Goal: Task Accomplishment & Management: Use online tool/utility

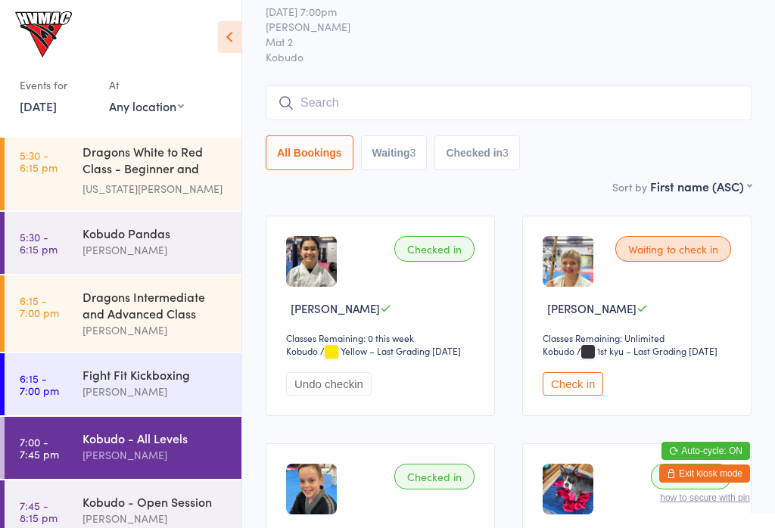
scroll to position [47, 0]
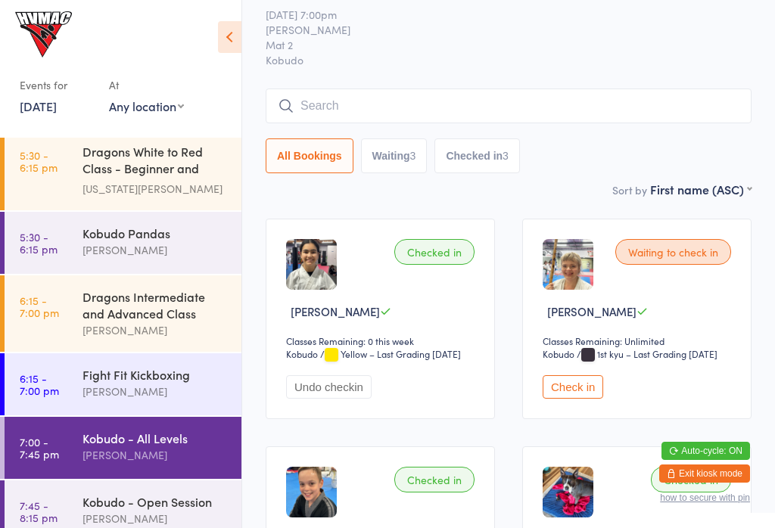
click at [639, 93] on input "search" at bounding box center [509, 106] width 486 height 35
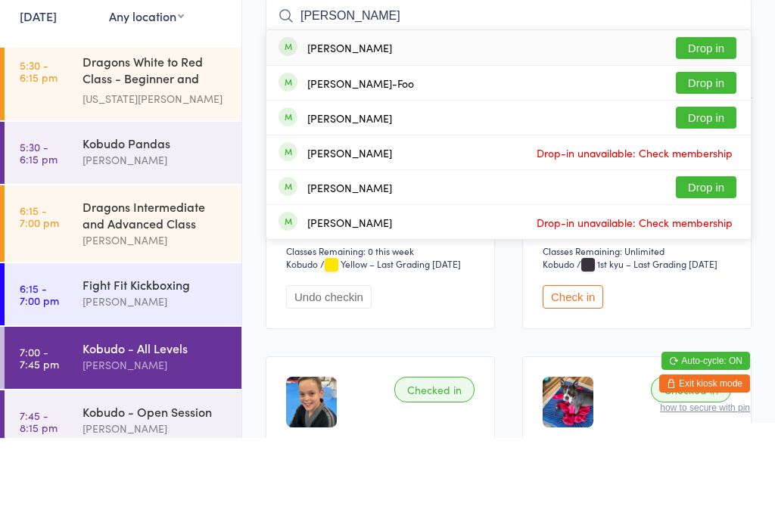
type input "[PERSON_NAME]"
click at [709, 162] on button "Drop in" at bounding box center [706, 173] width 61 height 22
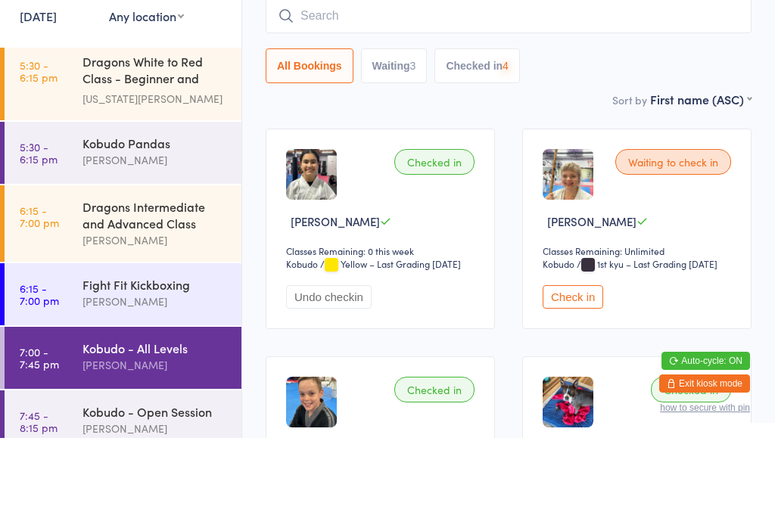
scroll to position [137, 0]
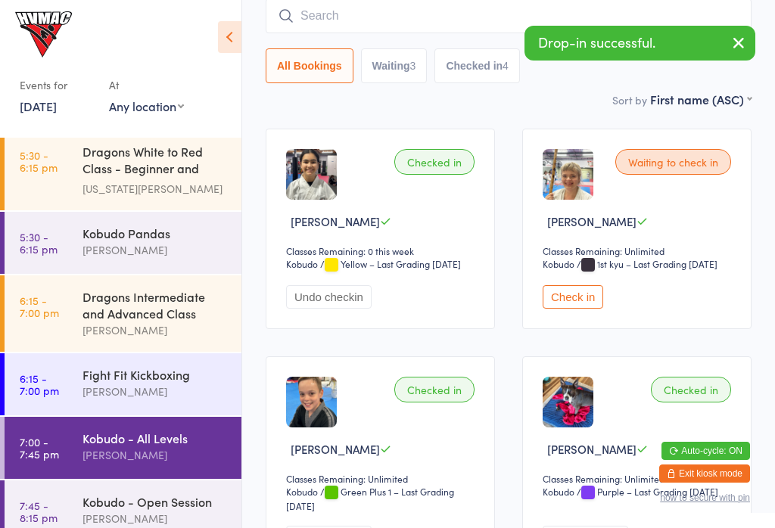
click at [91, 510] on div "Kobudo - Open Session" at bounding box center [156, 502] width 146 height 17
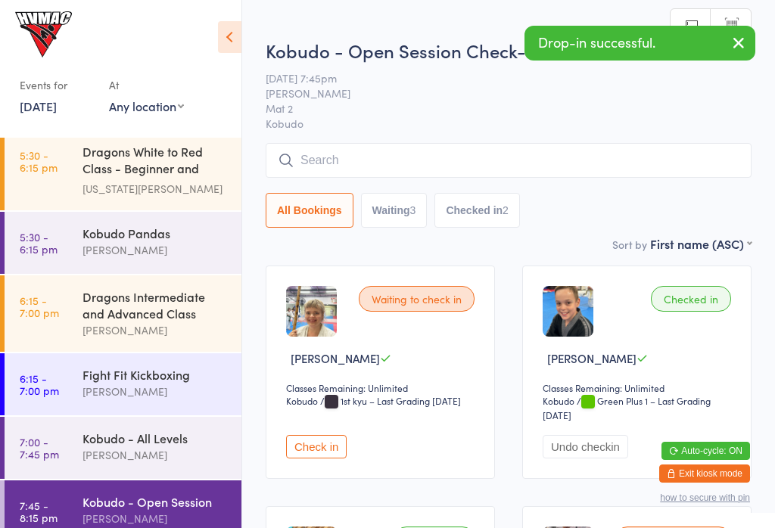
click at [501, 176] on input "search" at bounding box center [509, 160] width 486 height 35
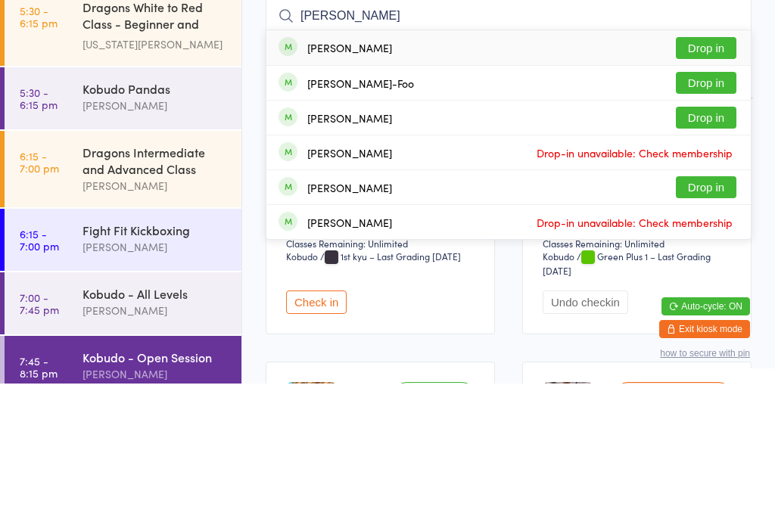
type input "[PERSON_NAME]"
click at [707, 216] on button "Drop in" at bounding box center [706, 227] width 61 height 22
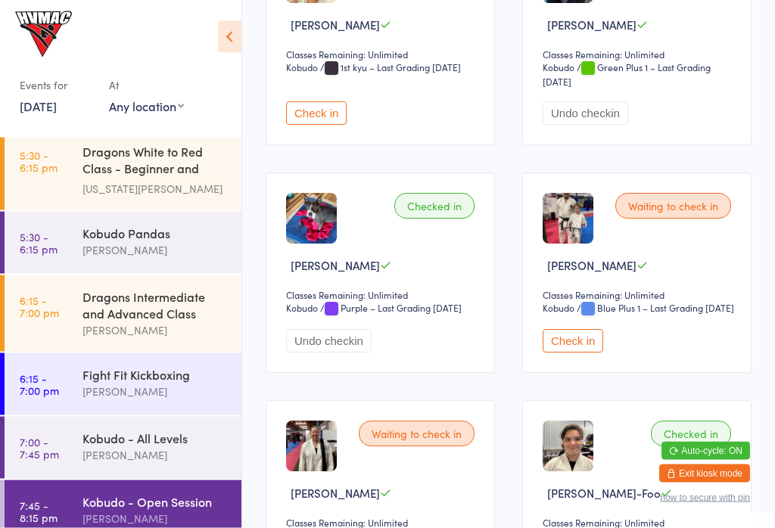
scroll to position [338, 0]
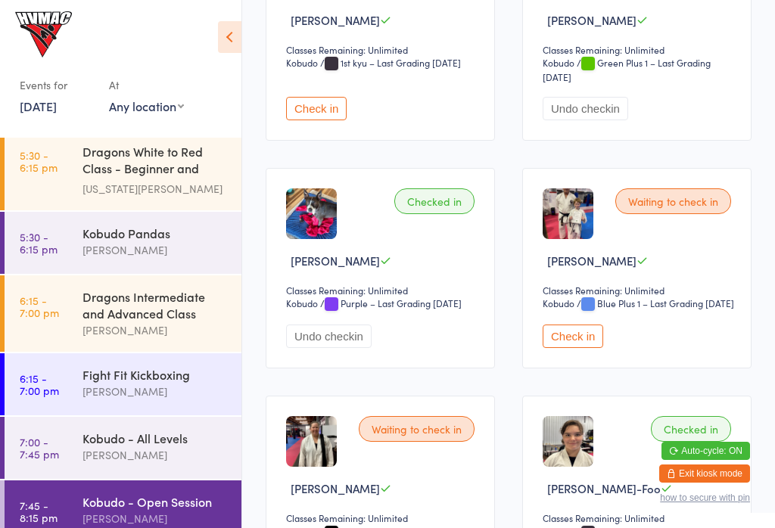
click at [568, 348] on button "Check in" at bounding box center [573, 336] width 61 height 23
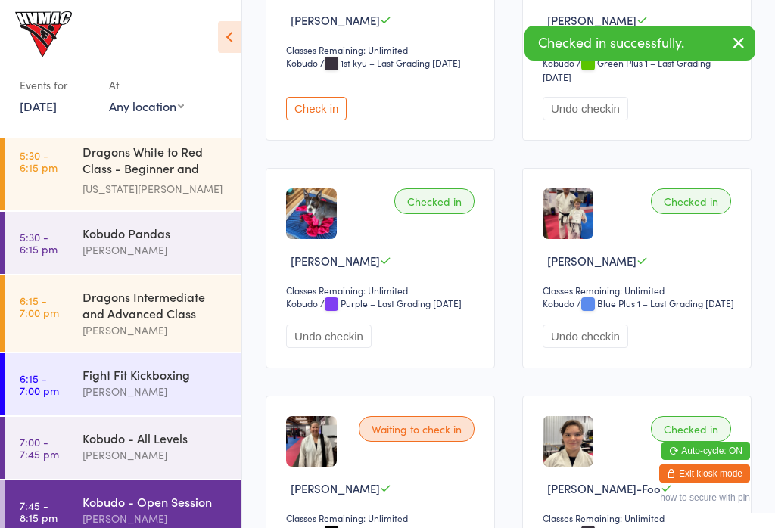
click at [61, 478] on link "7:00 - 7:45 pm Kobudo - All Levels [PERSON_NAME]" at bounding box center [123, 448] width 237 height 62
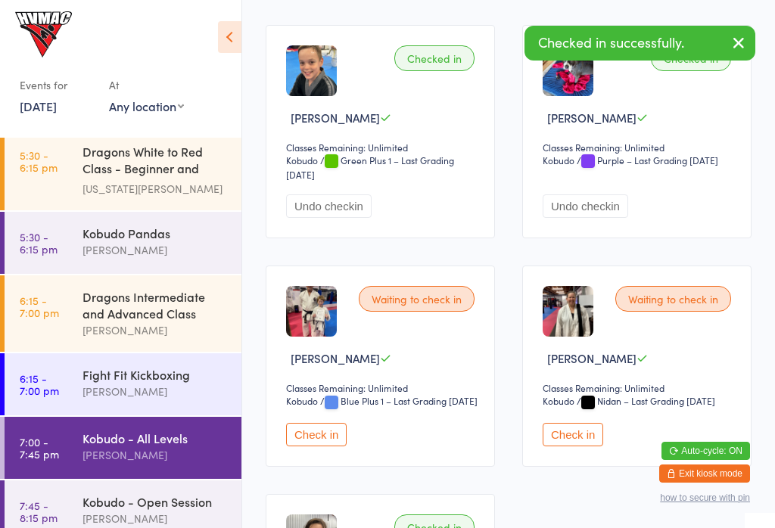
scroll to position [465, 0]
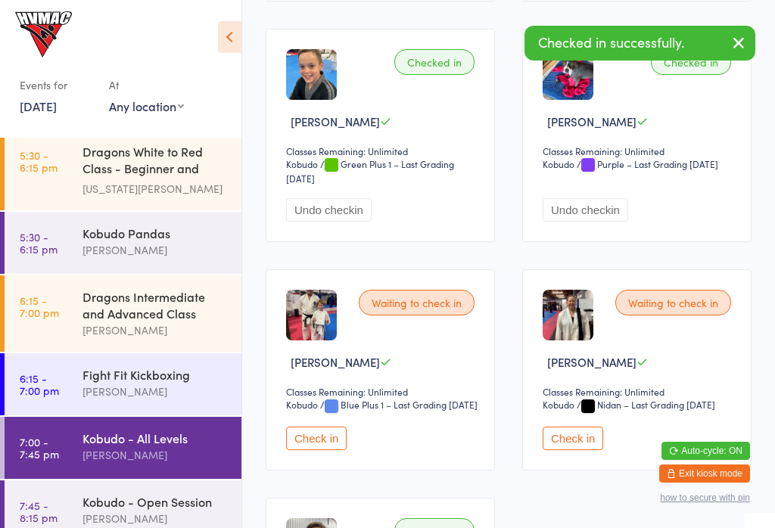
click at [326, 450] on button "Check in" at bounding box center [316, 438] width 61 height 23
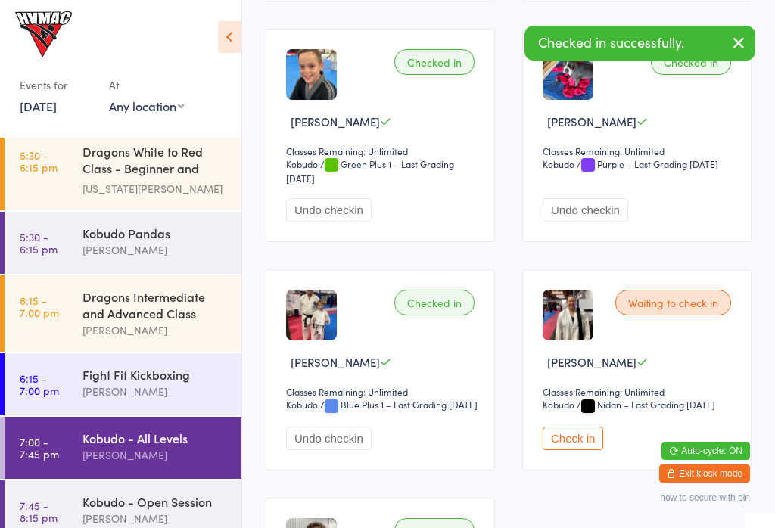
click at [223, 42] on icon at bounding box center [229, 37] width 23 height 32
